Goal: Obtain resource: Obtain resource

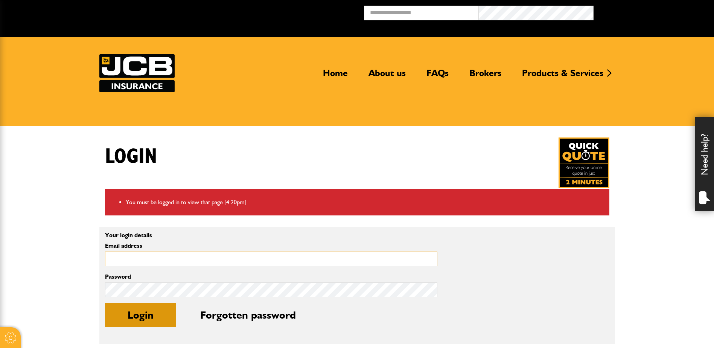
type input "**********"
click at [170, 309] on button "Login" at bounding box center [140, 315] width 71 height 24
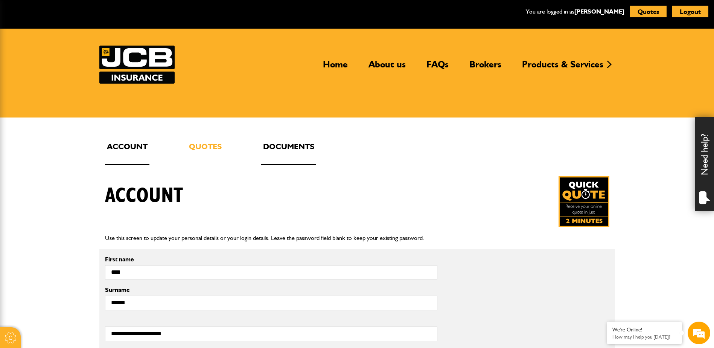
click at [307, 145] on link "Documents" at bounding box center [288, 152] width 55 height 25
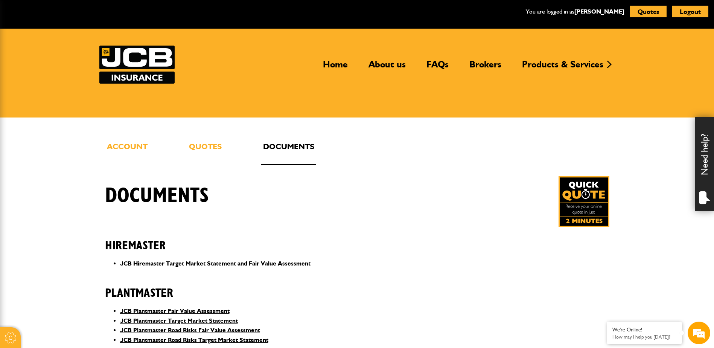
scroll to position [226, 0]
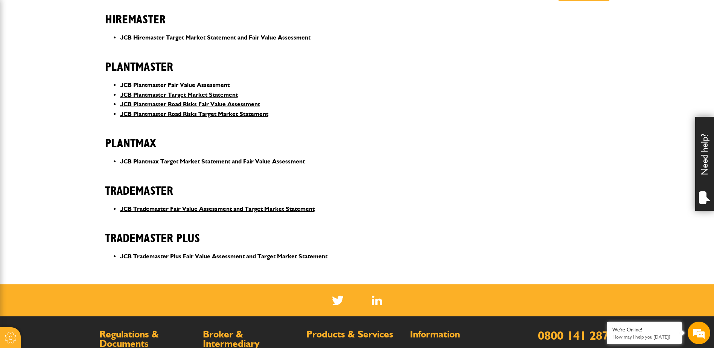
click at [190, 84] on link "JCB Plantmaster Fair Value Assessment" at bounding box center [174, 84] width 109 height 7
click at [172, 102] on link "JCB Plantmaster Road Risks Fair Value Assessment" at bounding box center [190, 103] width 140 height 7
